Goal: Book appointment/travel/reservation

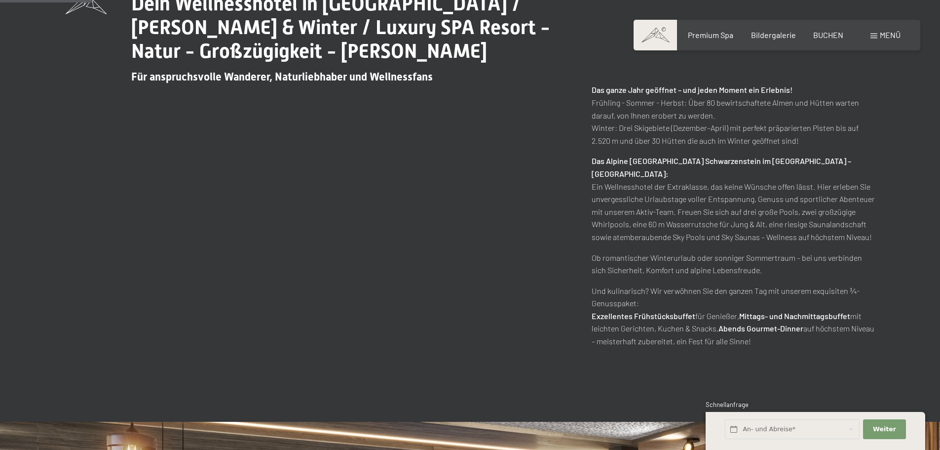
scroll to position [543, 0]
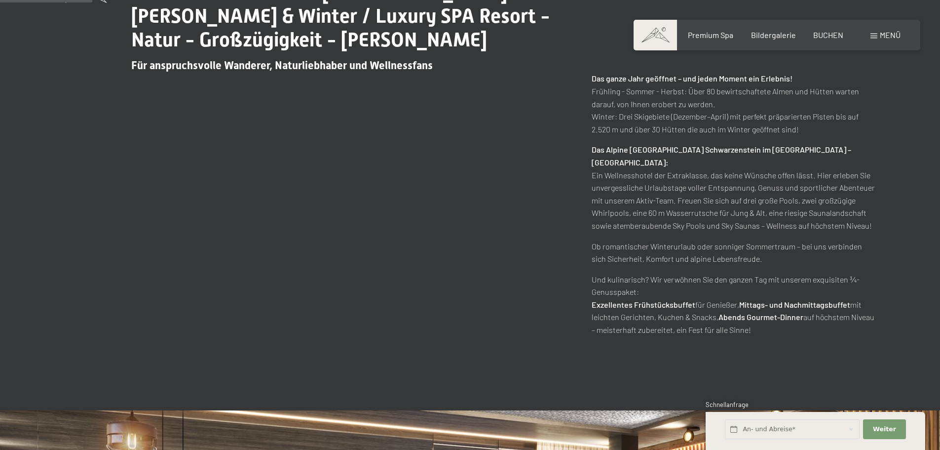
click at [813, 416] on div "An- und Abreise*" at bounding box center [793, 429] width 138 height 27
click at [820, 409] on div "Schnellanfrage" at bounding box center [816, 405] width 220 height 10
click at [815, 427] on input "text" at bounding box center [792, 429] width 135 height 20
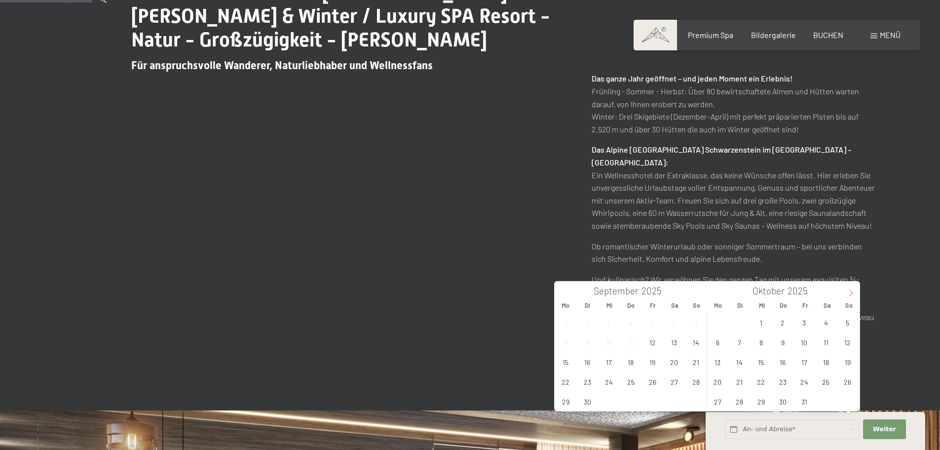
click at [850, 297] on span at bounding box center [851, 289] width 17 height 17
click at [850, 296] on icon at bounding box center [851, 292] width 7 height 7
type input "2026"
click at [850, 296] on icon at bounding box center [851, 292] width 7 height 7
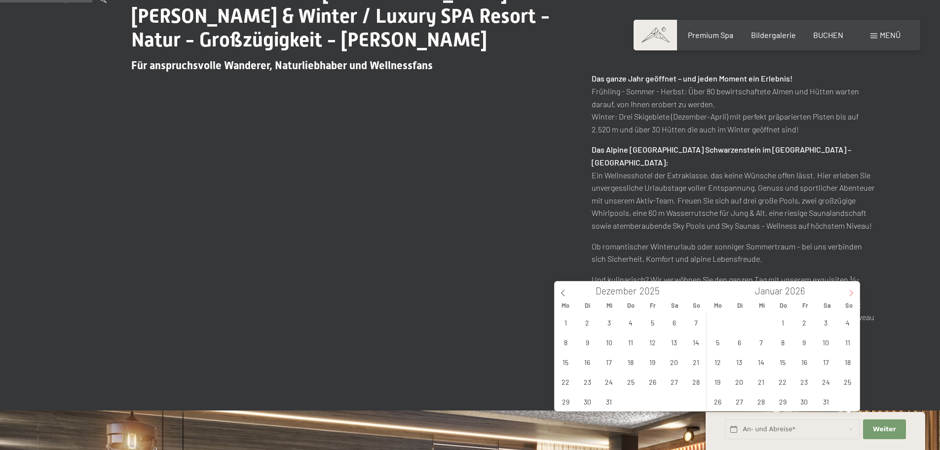
type input "2026"
click at [826, 362] on span "14" at bounding box center [825, 361] width 19 height 19
click at [833, 384] on span "21" at bounding box center [825, 381] width 19 height 19
type input "[DATE] - [DATE]"
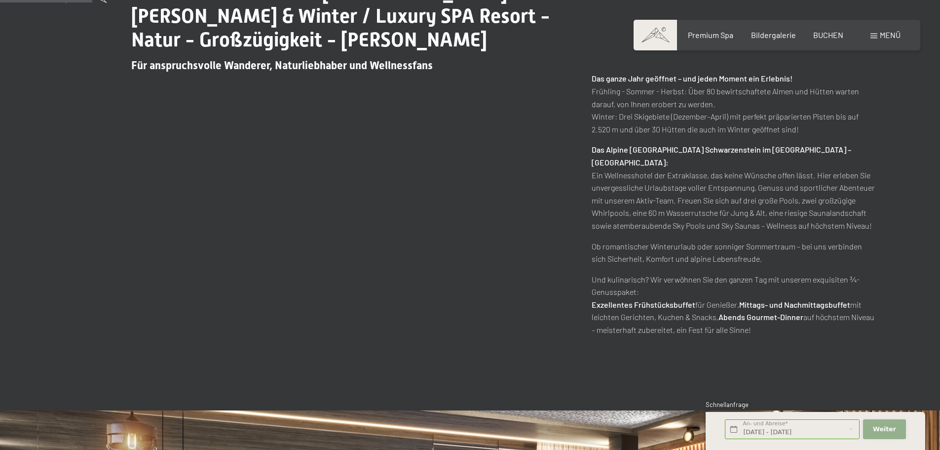
click at [882, 427] on span "Weiter" at bounding box center [884, 428] width 23 height 9
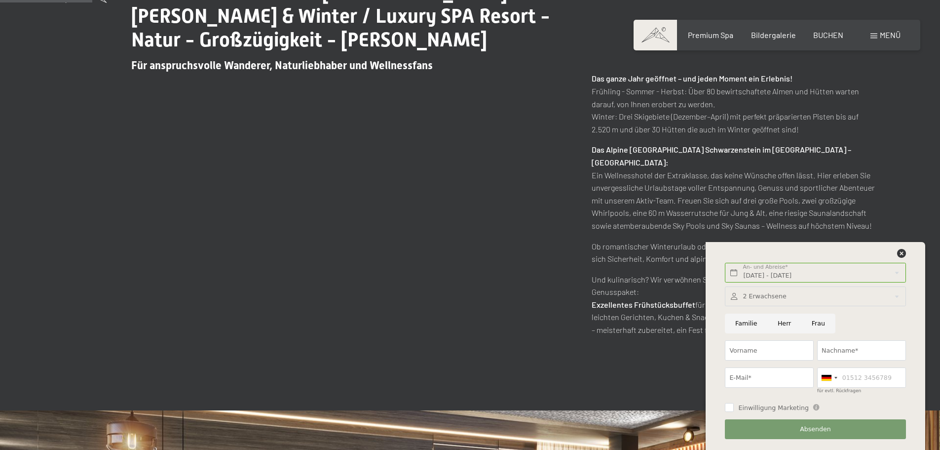
click at [782, 323] on input "Herr" at bounding box center [784, 323] width 34 height 20
radio input "true"
click at [773, 344] on input "Vorname" at bounding box center [769, 350] width 89 height 20
type input "[PERSON_NAME]"
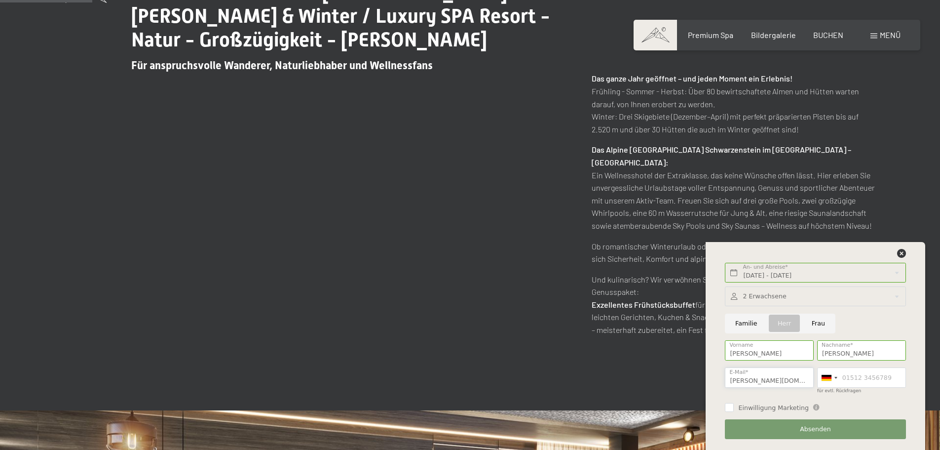
scroll to position [0, 2]
type input "[PERSON_NAME][DOMAIN_NAME][EMAIL_ADDRESS][PERSON_NAME][DOMAIN_NAME]"
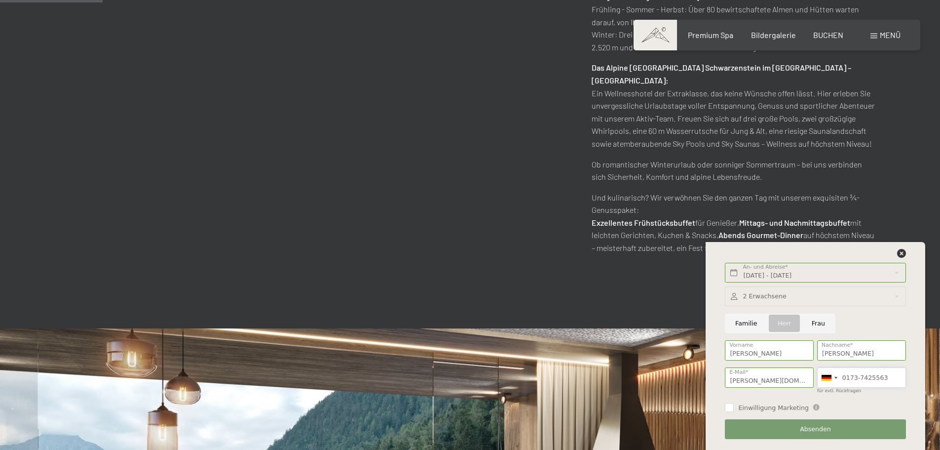
scroll to position [642, 0]
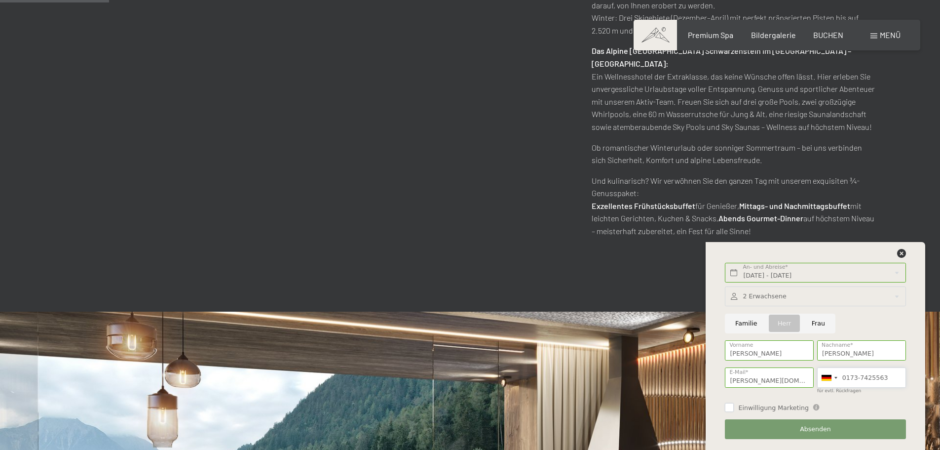
type input "0173-7425563"
click at [727, 408] on input "Einwilligung Marketing" at bounding box center [729, 407] width 9 height 9
checkbox input "true"
click at [740, 322] on input "Familie" at bounding box center [746, 323] width 42 height 20
radio input "true"
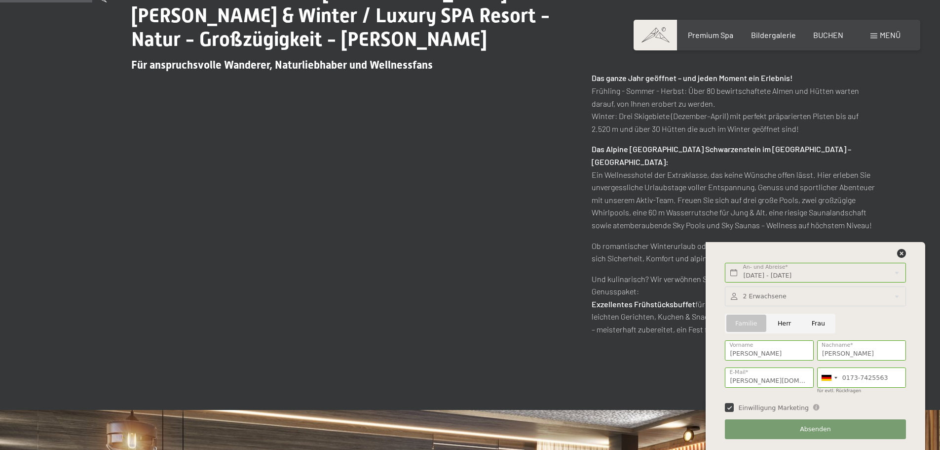
scroll to position [543, 0]
click at [765, 299] on div at bounding box center [815, 296] width 181 height 20
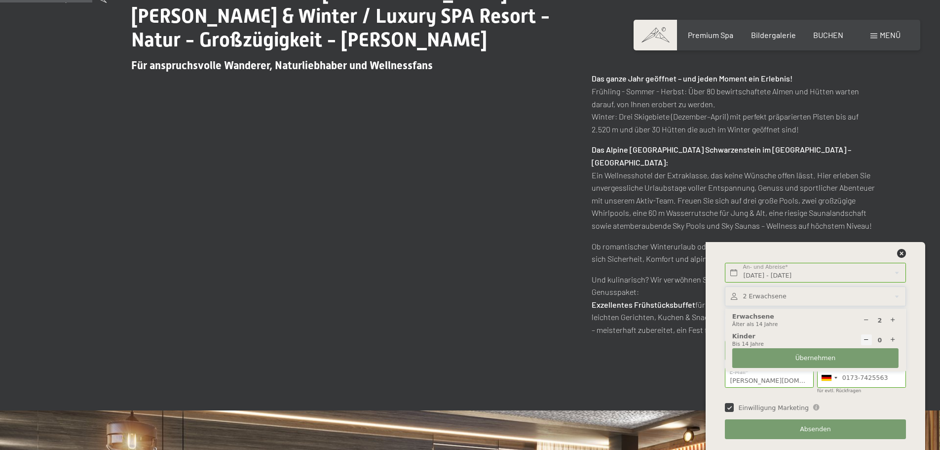
click at [895, 339] on icon at bounding box center [893, 340] width 6 height 6
type input "1"
select select
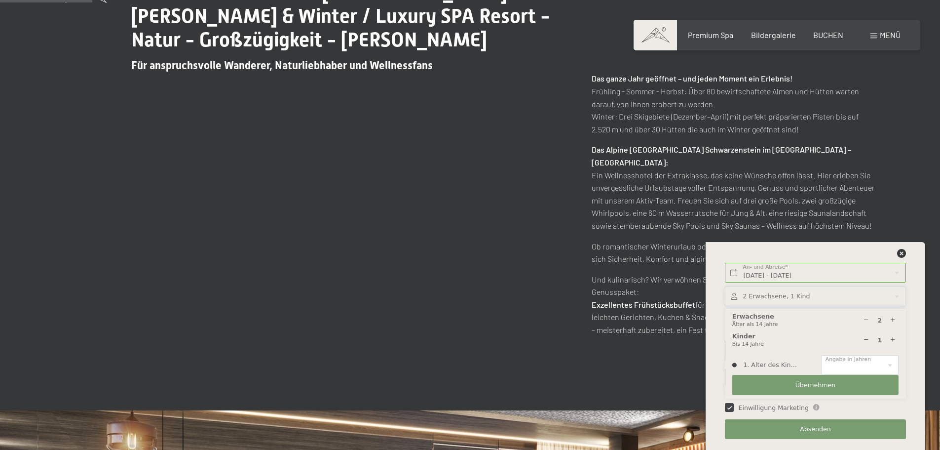
click at [895, 338] on icon at bounding box center [893, 340] width 6 height 6
type input "2"
select select
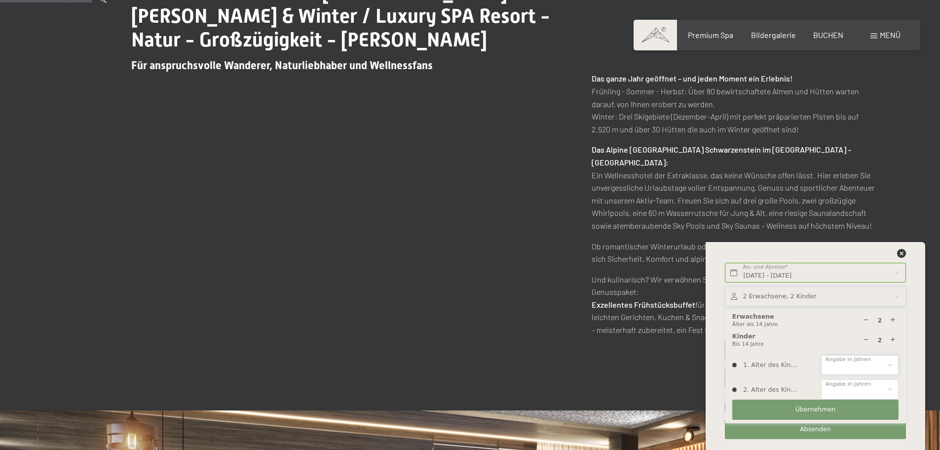
click at [889, 363] on select "0 1 2 3 4 5 6 7 8 9 10 11 12 13 14" at bounding box center [859, 365] width 77 height 20
select select "9"
click at [821, 355] on select "0 1 2 3 4 5 6 7 8 9 10 11 12 13 14" at bounding box center [859, 365] width 77 height 20
click at [892, 388] on select "0 1 2 3 4 5 6 7 8 9 10 11 12 13 14" at bounding box center [859, 389] width 77 height 20
select select "13"
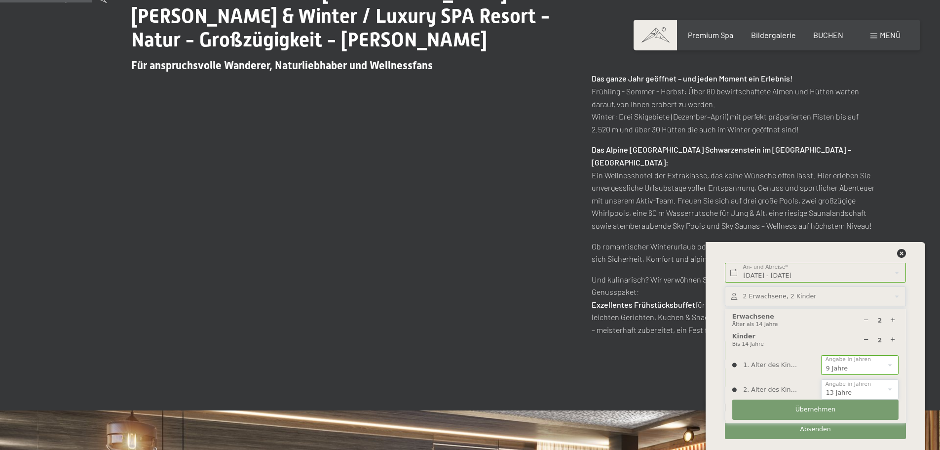
click at [821, 379] on select "0 1 2 3 4 5 6 7 8 9 10 11 12 13 14" at bounding box center [859, 389] width 77 height 20
click at [826, 410] on span "Übernehmen" at bounding box center [816, 409] width 40 height 9
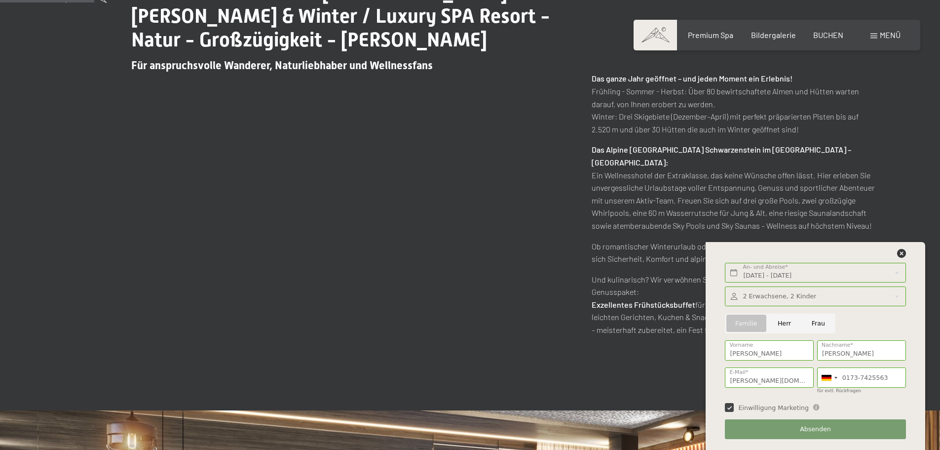
scroll to position [592, 0]
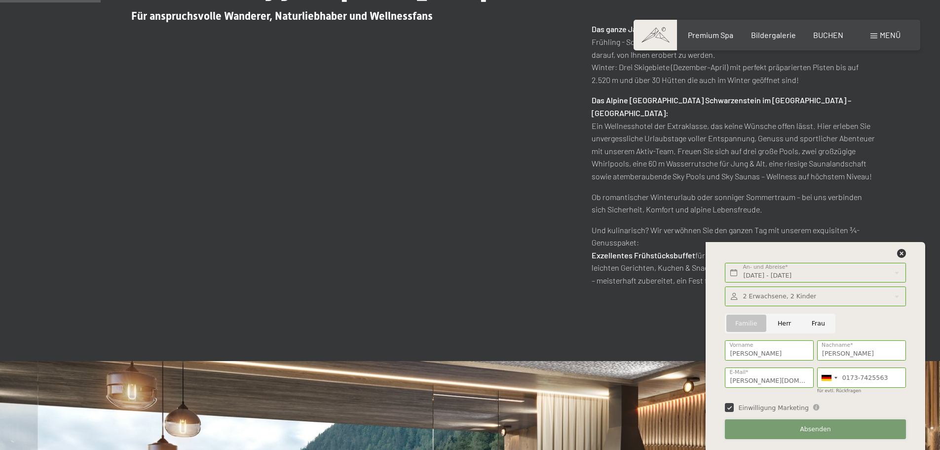
click at [819, 427] on span "Absenden" at bounding box center [815, 428] width 31 height 9
